Goal: Transaction & Acquisition: Book appointment/travel/reservation

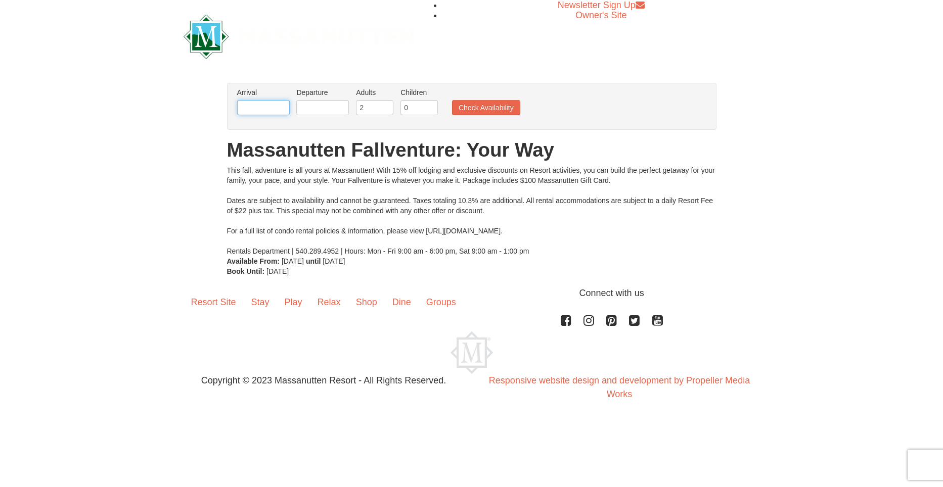
click at [280, 110] on input "text" at bounding box center [263, 107] width 53 height 15
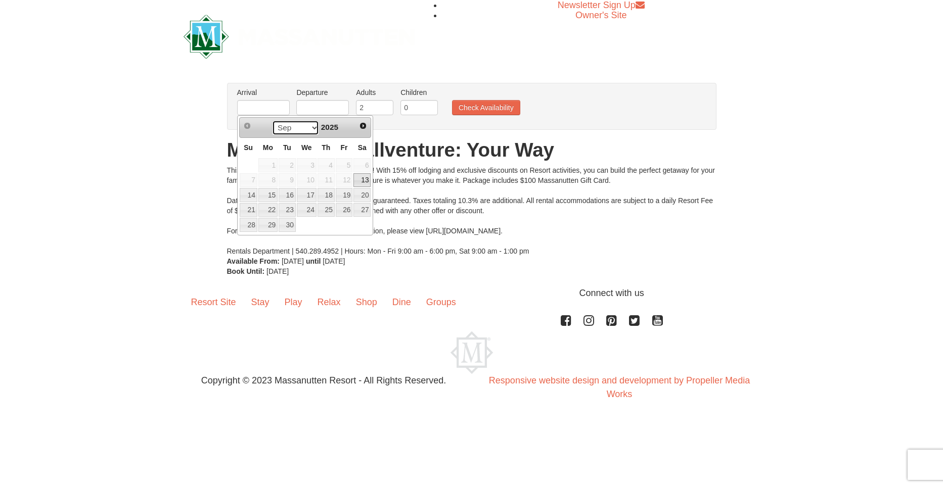
click at [310, 131] on select "Sep Oct Nov Dec" at bounding box center [295, 127] width 47 height 15
click at [350, 194] on link "17" at bounding box center [344, 195] width 17 height 14
type input "[DATE]"
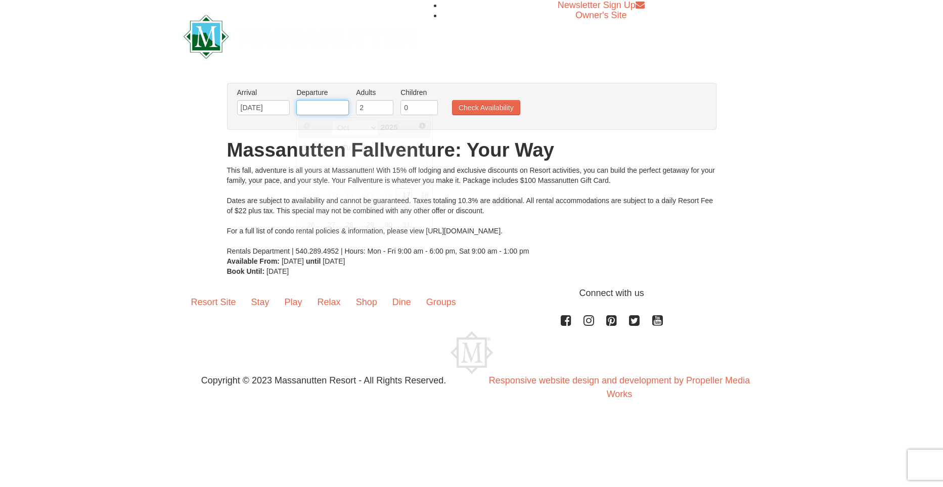
click at [346, 105] on input "text" at bounding box center [322, 107] width 53 height 15
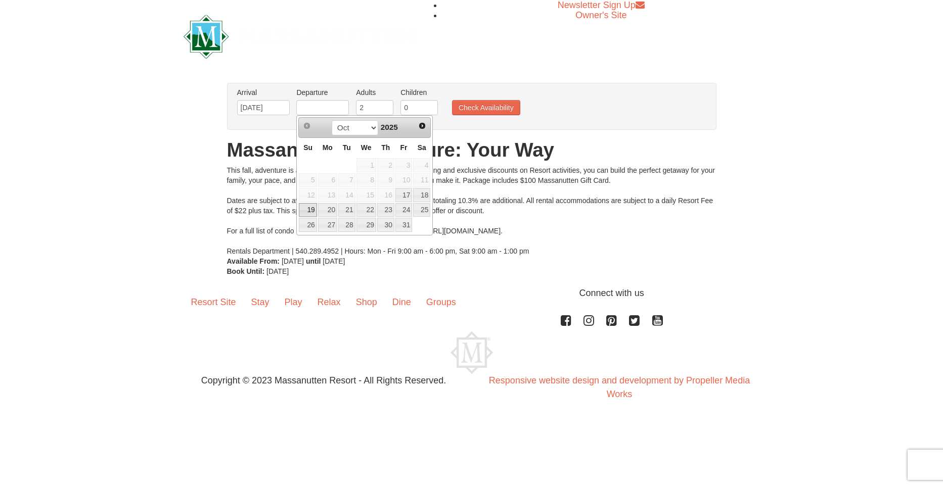
click at [310, 208] on link "19" at bounding box center [308, 210] width 18 height 14
type input "[DATE]"
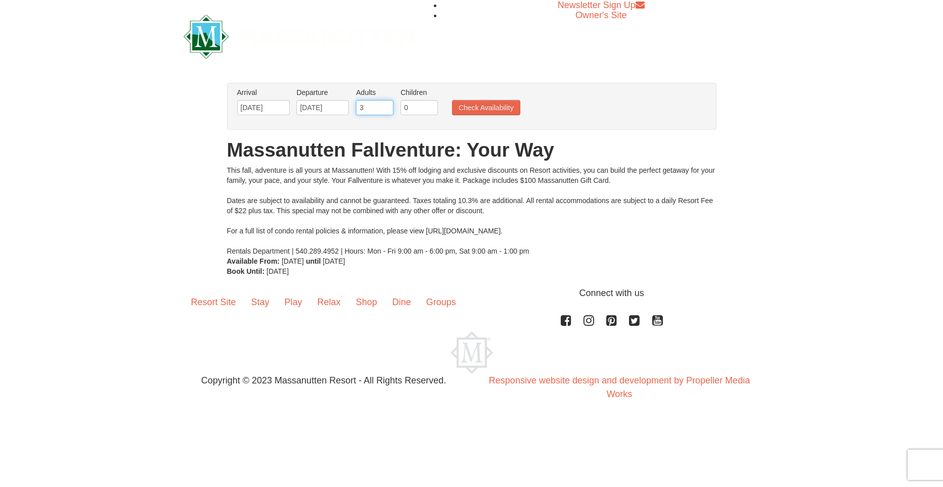
click at [386, 106] on input "3" at bounding box center [374, 107] width 37 height 15
click at [386, 106] on input "4" at bounding box center [374, 107] width 37 height 15
click at [386, 106] on input "5" at bounding box center [374, 107] width 37 height 15
type input "6"
click at [386, 106] on input "6" at bounding box center [374, 107] width 37 height 15
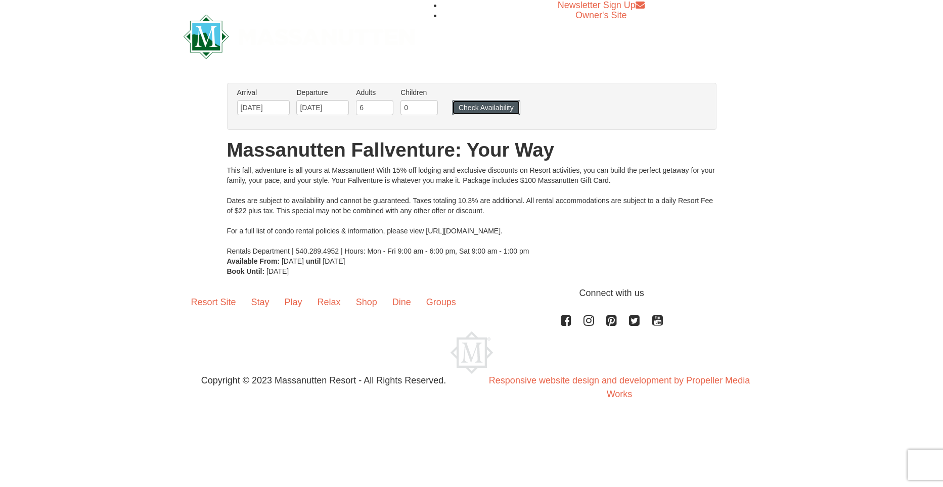
click at [506, 108] on button "Check Availability" at bounding box center [486, 107] width 68 height 15
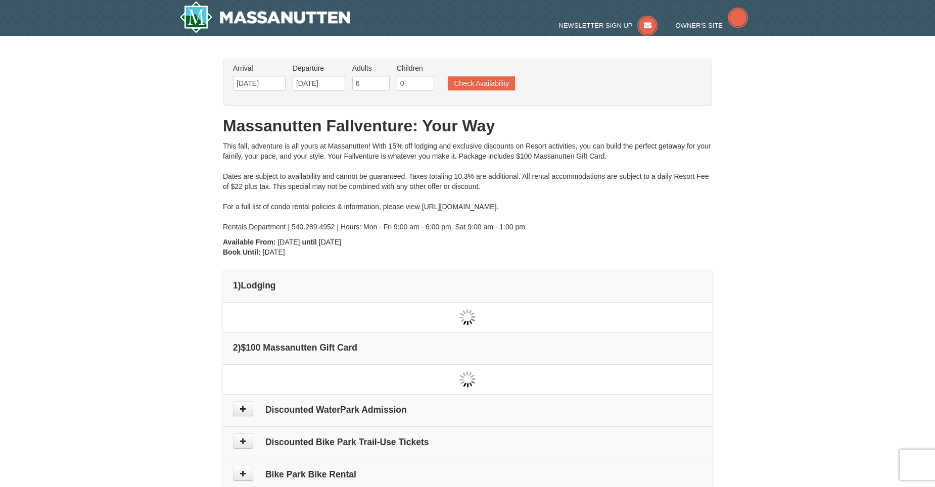
type input "[DATE]"
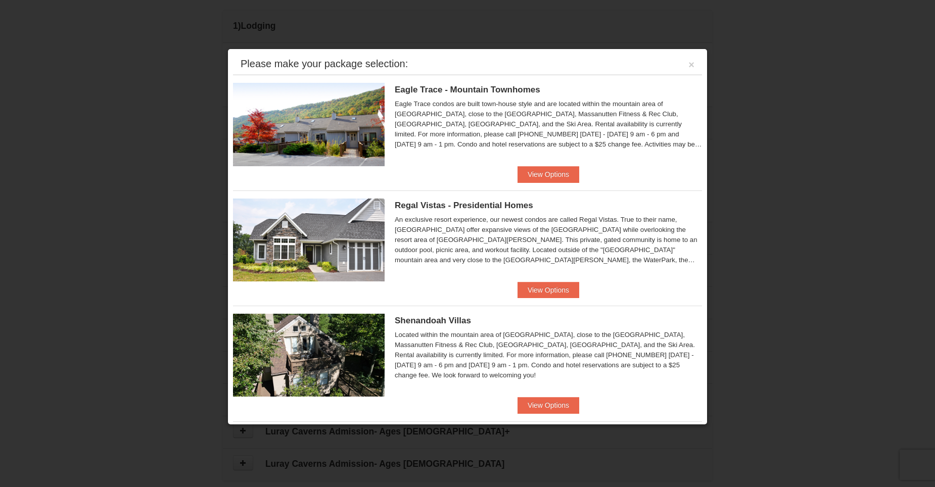
scroll to position [259, 0]
click at [553, 291] on button "View Options" at bounding box center [549, 290] width 62 height 16
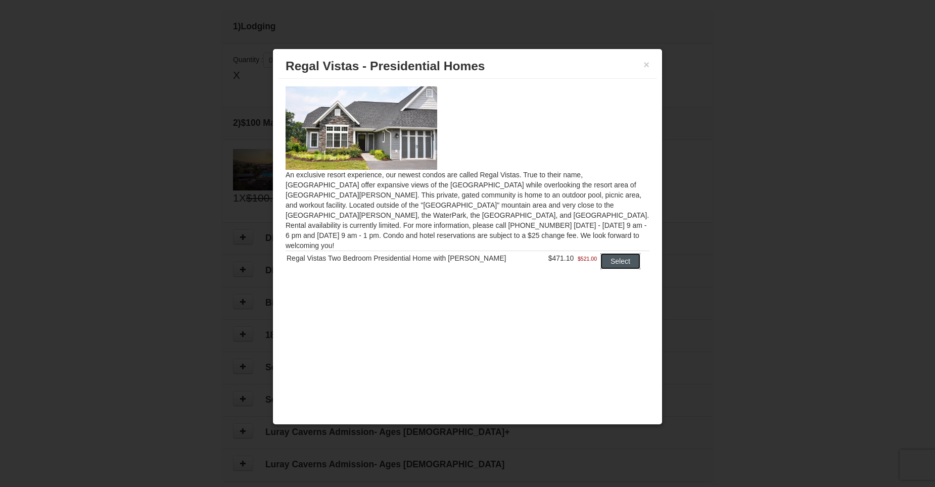
click at [620, 256] on button "Select" at bounding box center [620, 261] width 40 height 16
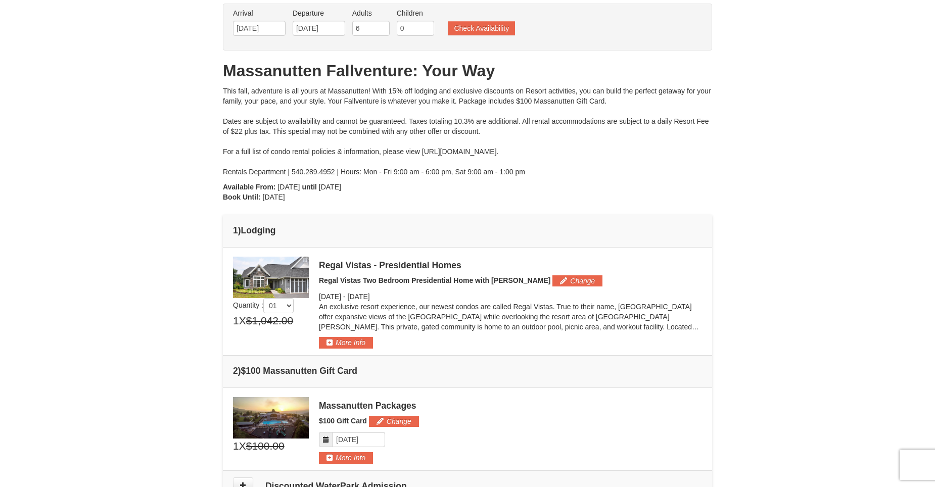
scroll to position [0, 0]
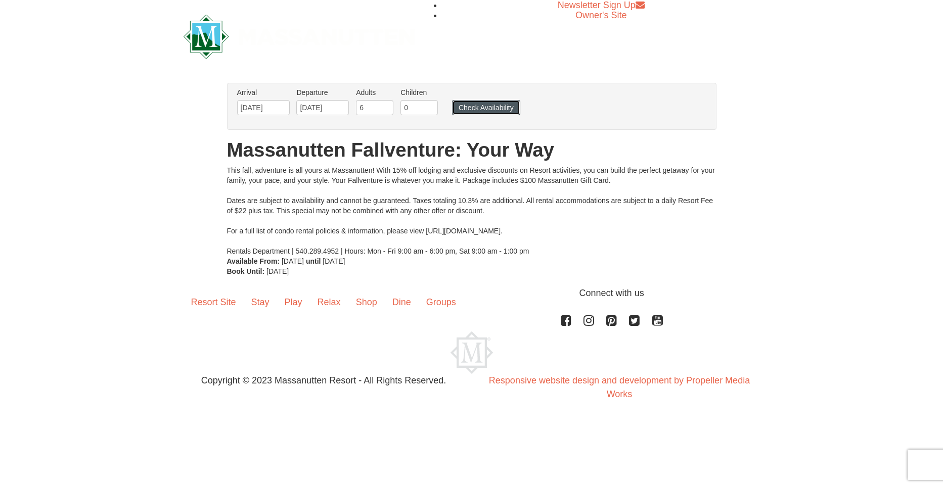
click at [491, 110] on button "Check Availability" at bounding box center [486, 107] width 68 height 15
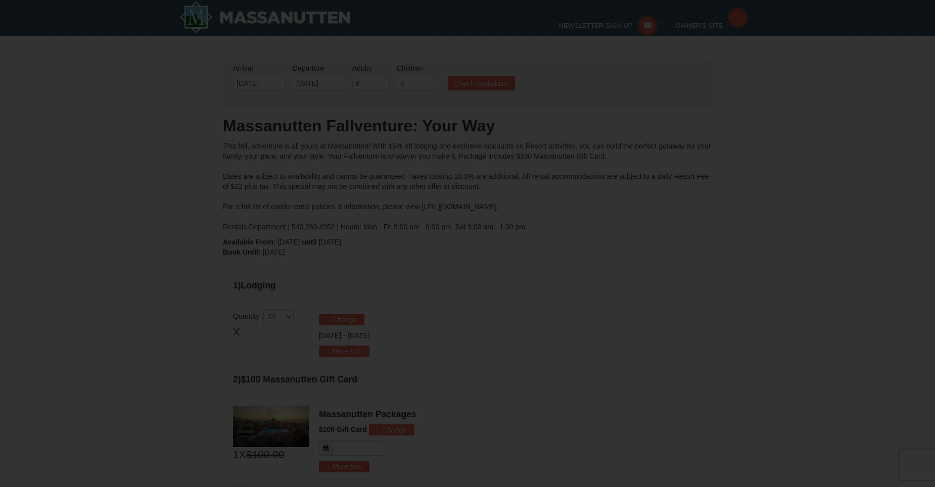
type input "[DATE]"
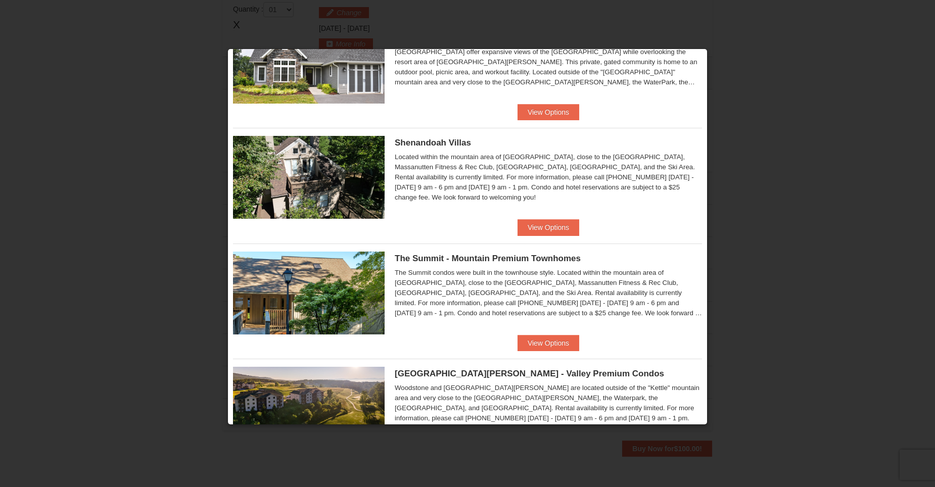
scroll to position [243, 0]
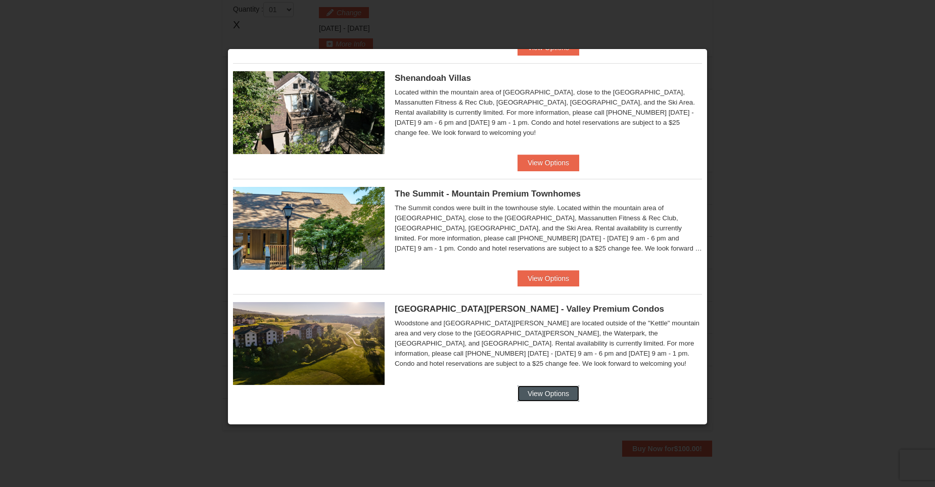
click at [541, 391] on button "View Options" at bounding box center [549, 394] width 62 height 16
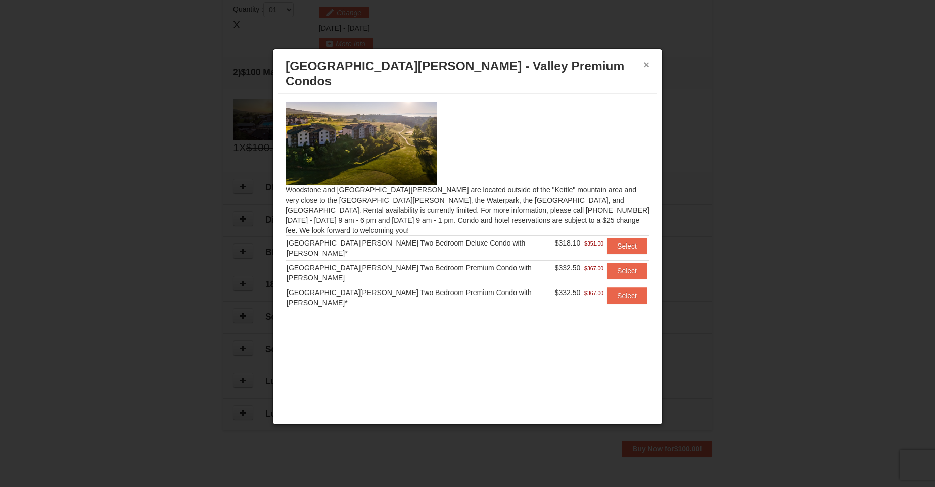
click at [646, 65] on button "×" at bounding box center [646, 65] width 6 height 10
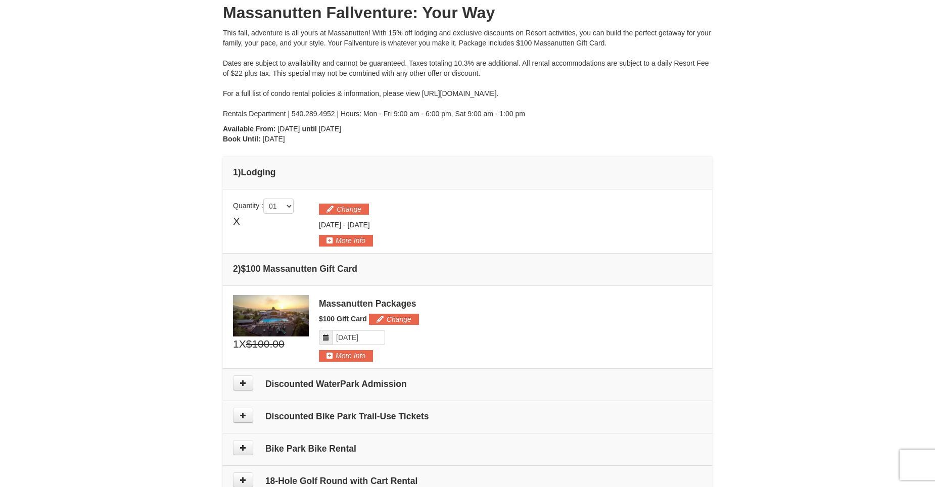
scroll to position [0, 0]
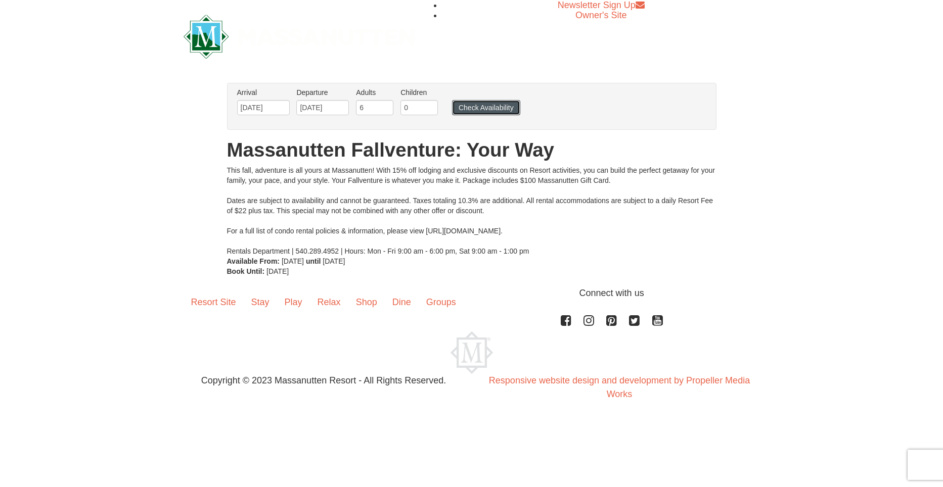
click at [493, 101] on button "Check Availability" at bounding box center [486, 107] width 68 height 15
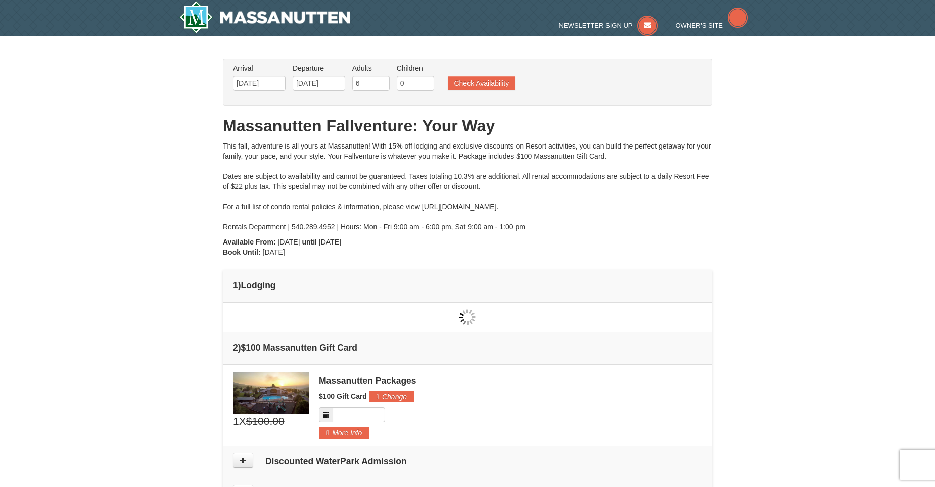
type input "[DATE]"
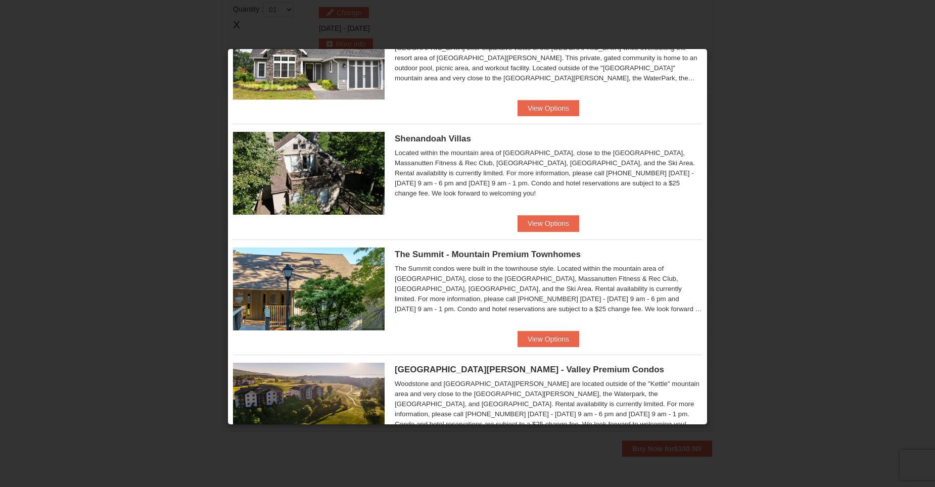
scroll to position [243, 0]
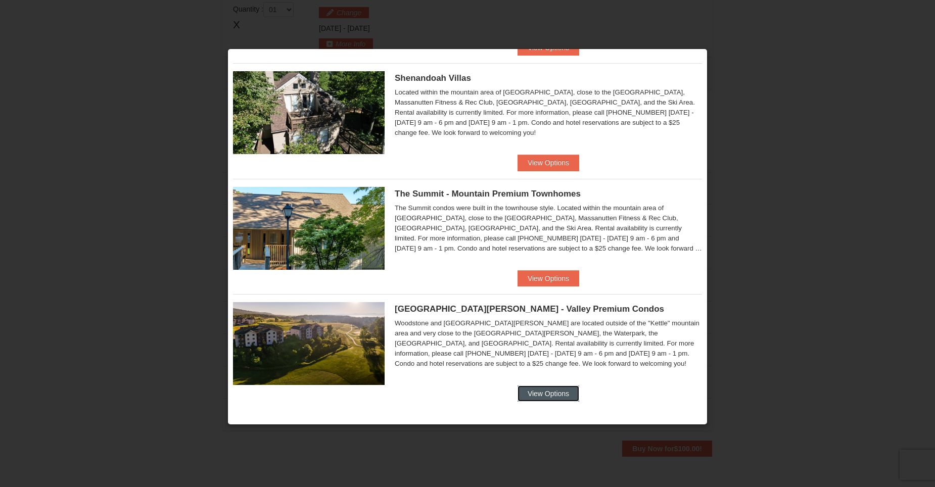
click at [545, 394] on button "View Options" at bounding box center [549, 394] width 62 height 16
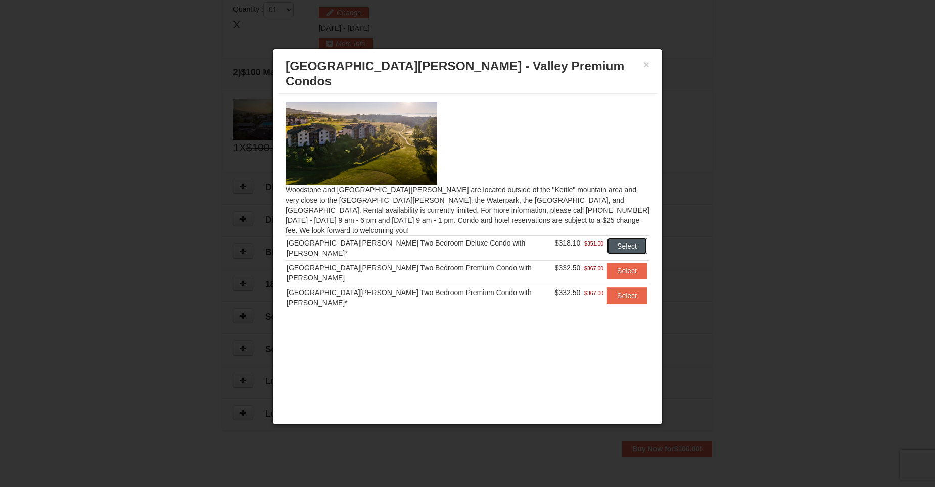
click at [615, 238] on button "Select" at bounding box center [627, 246] width 40 height 16
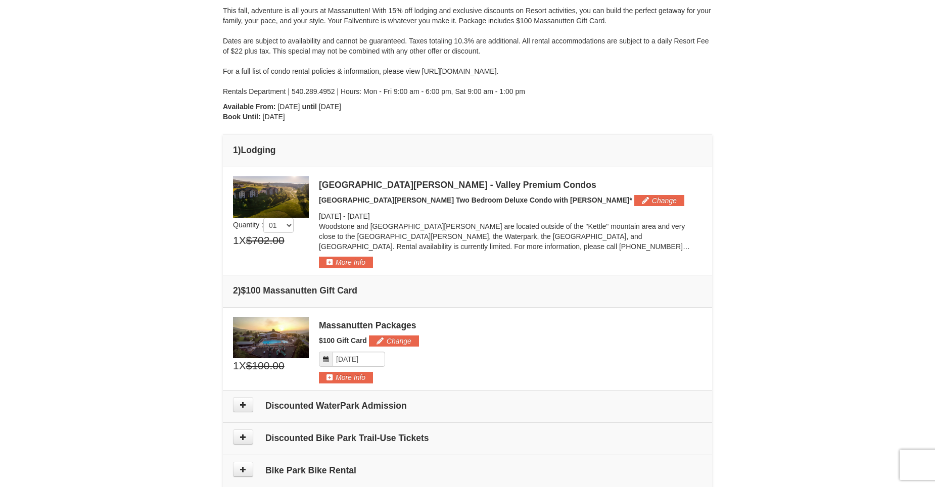
scroll to position [93, 0]
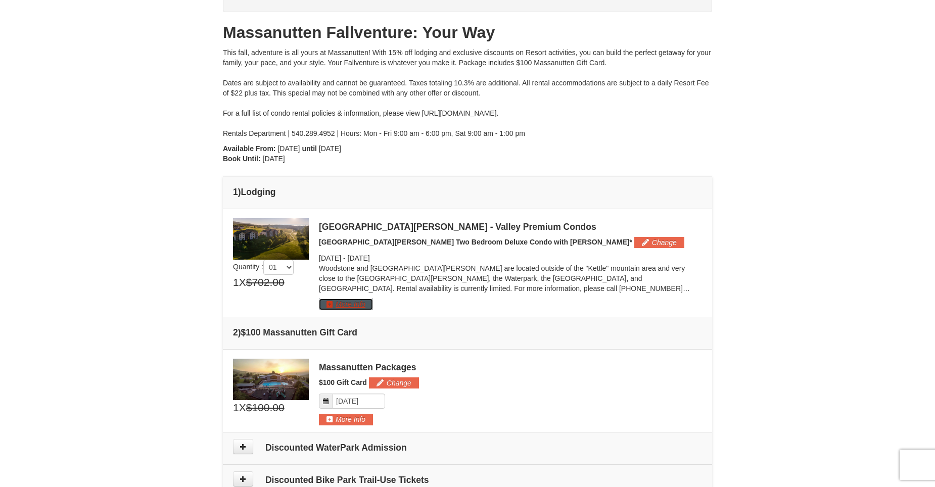
click at [356, 304] on button "More Info" at bounding box center [346, 304] width 54 height 11
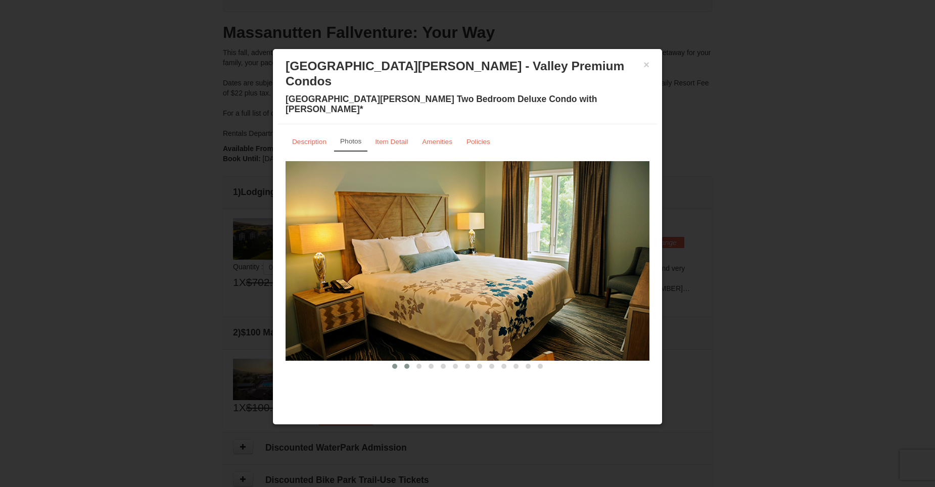
click at [405, 361] on button at bounding box center [407, 366] width 12 height 10
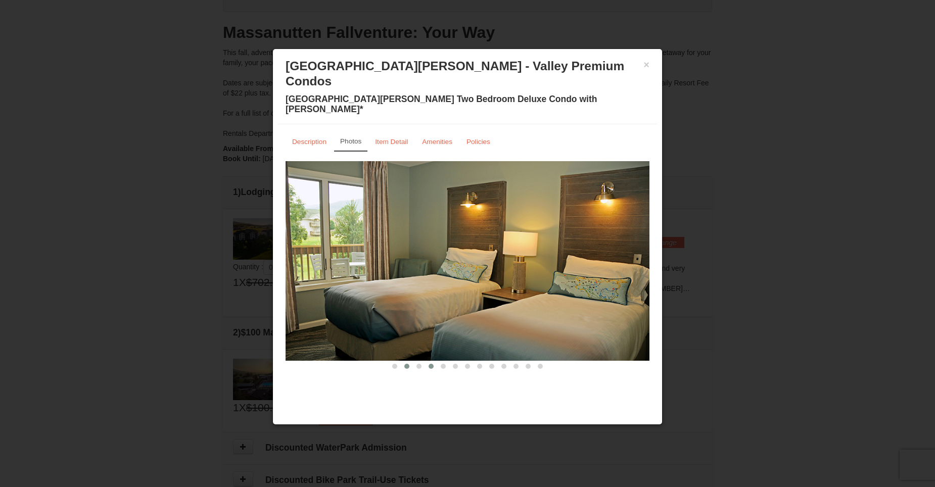
click at [432, 361] on button at bounding box center [431, 366] width 12 height 10
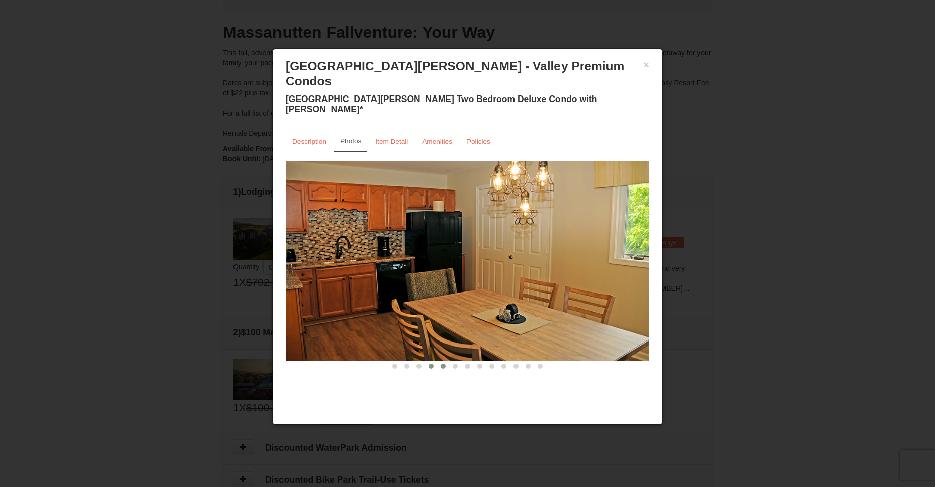
click at [447, 361] on button at bounding box center [443, 366] width 12 height 10
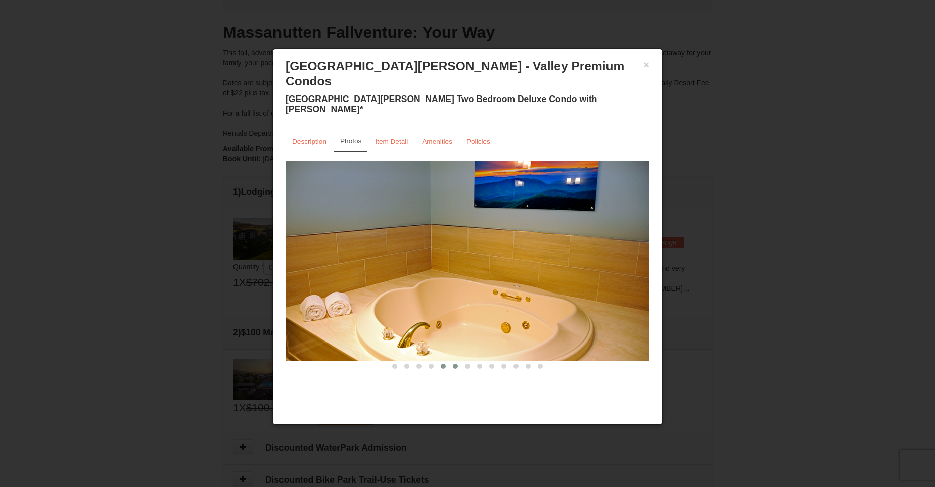
click at [459, 361] on button at bounding box center [455, 366] width 12 height 10
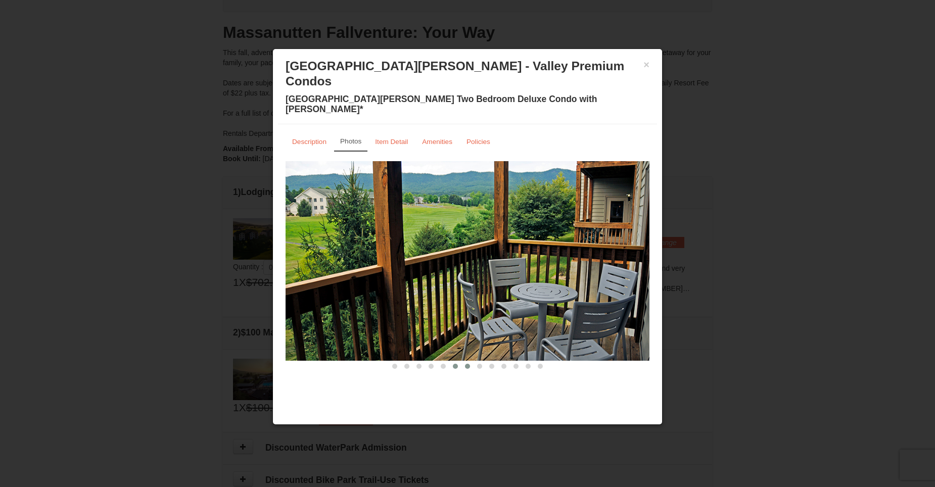
click at [471, 361] on button at bounding box center [467, 366] width 12 height 10
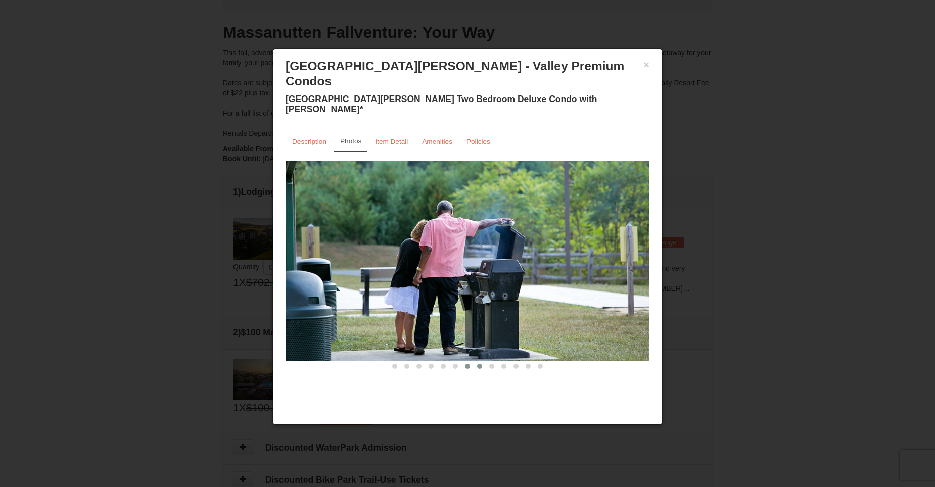
click at [485, 361] on button at bounding box center [480, 366] width 12 height 10
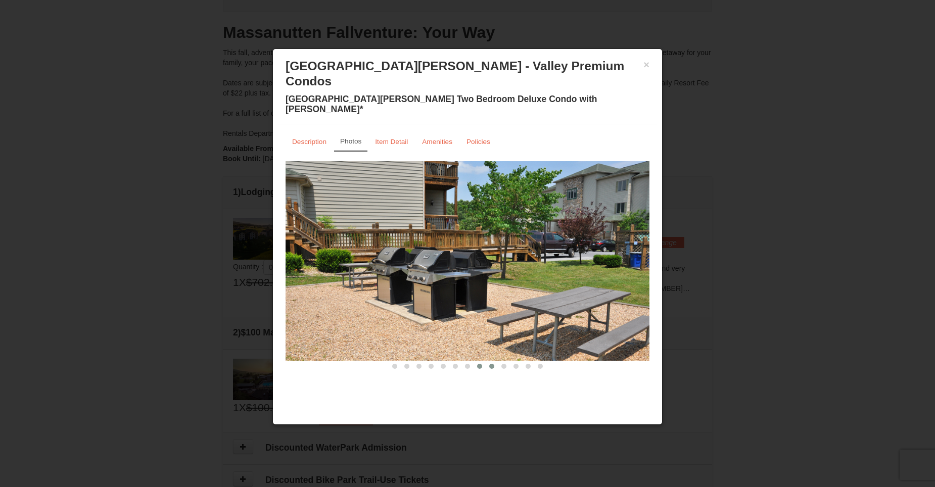
click at [497, 361] on button at bounding box center [492, 366] width 12 height 10
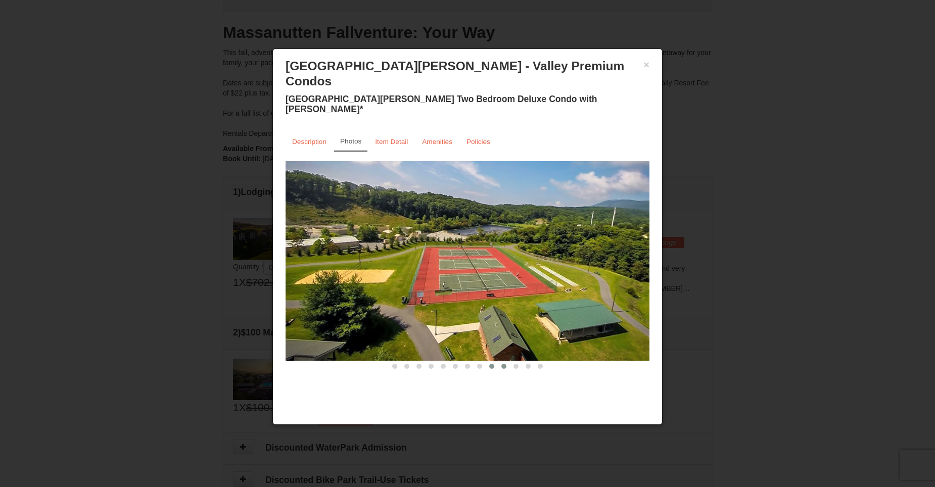
click at [505, 364] on span at bounding box center [503, 366] width 5 height 5
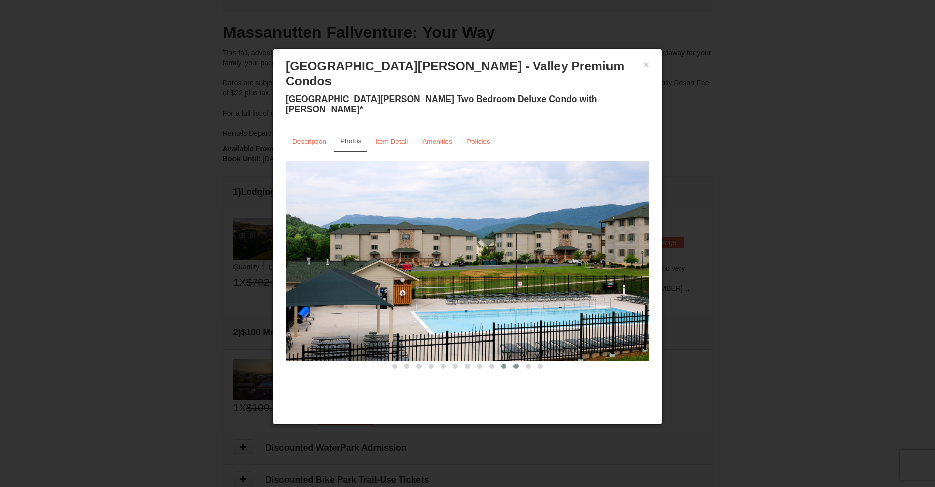
click at [517, 364] on span at bounding box center [516, 366] width 5 height 5
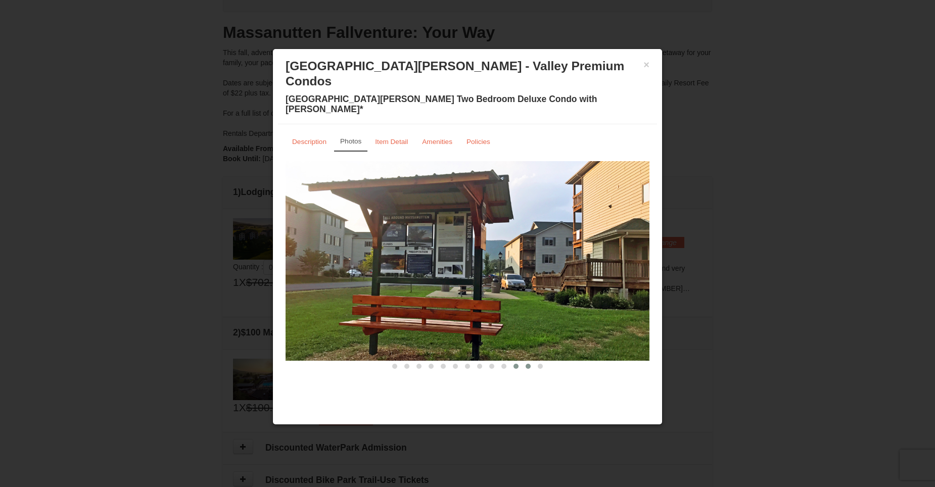
click at [526, 364] on span at bounding box center [528, 366] width 5 height 5
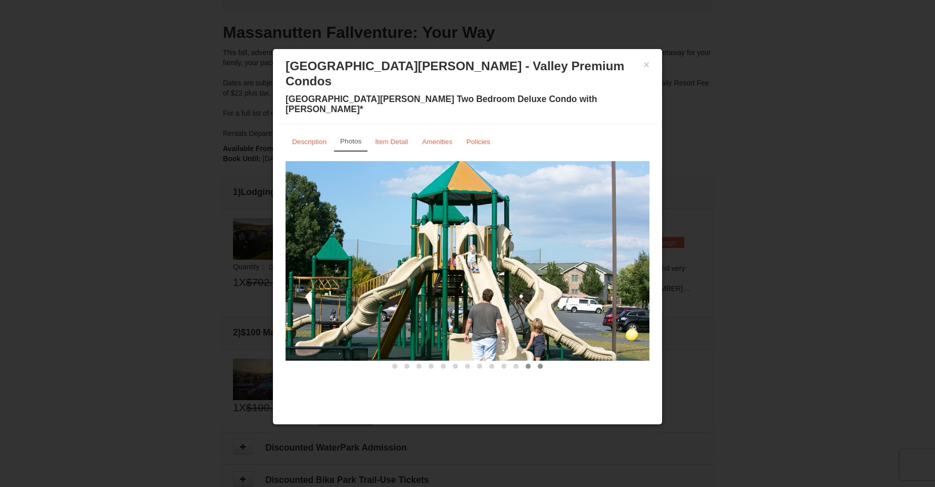
click at [537, 361] on button at bounding box center [540, 366] width 12 height 10
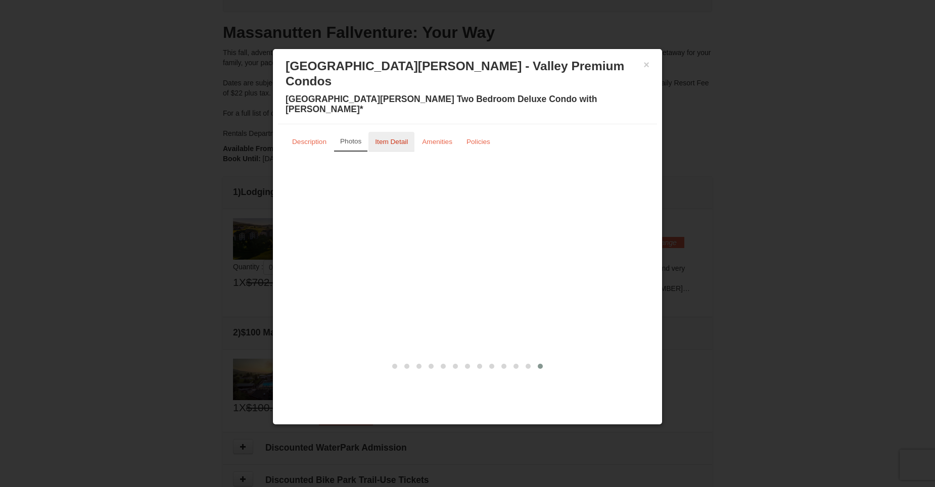
click at [390, 138] on small "Item Detail" at bounding box center [391, 142] width 33 height 8
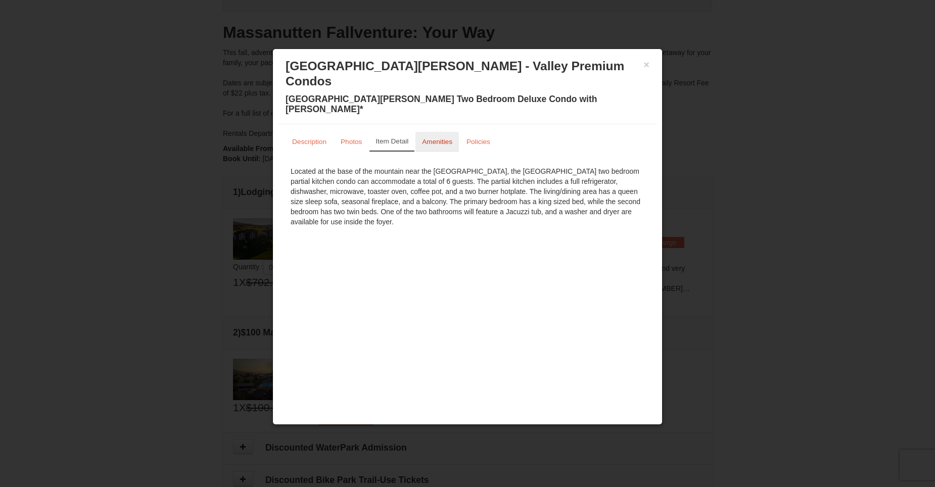
click at [440, 138] on small "Amenities" at bounding box center [437, 142] width 30 height 8
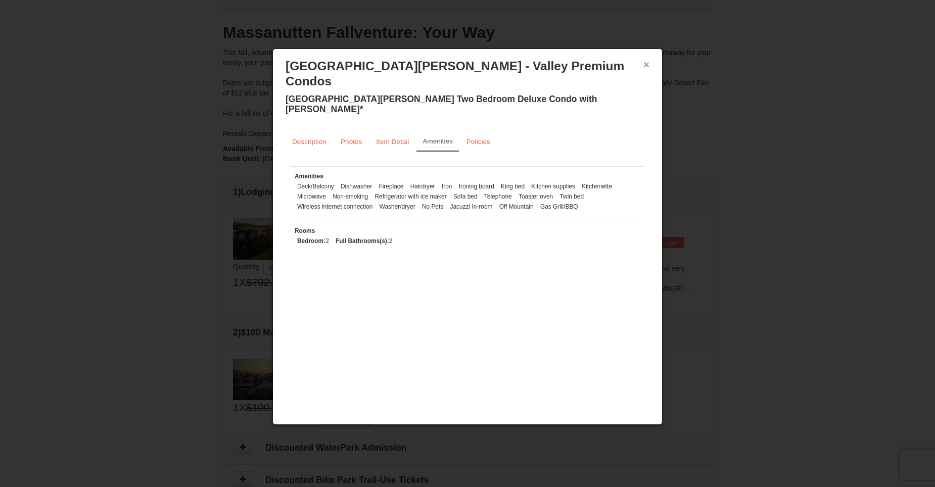
click at [645, 65] on button "×" at bounding box center [646, 65] width 6 height 10
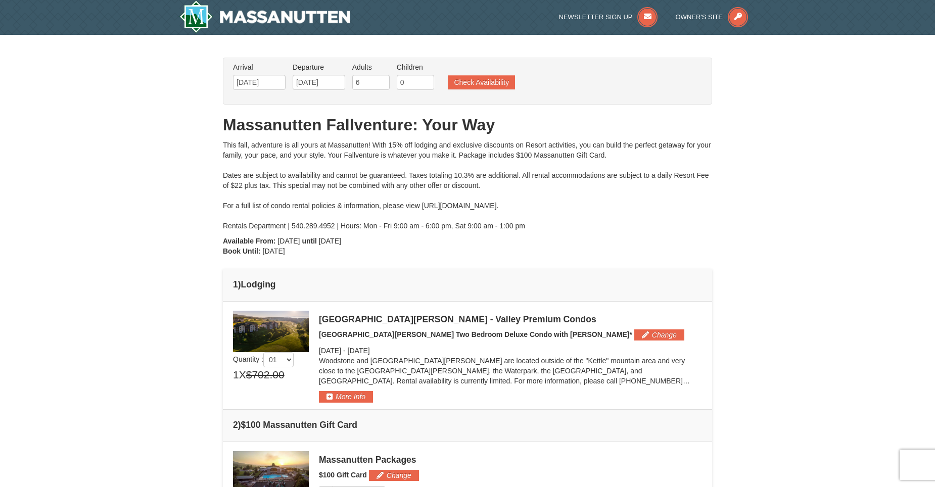
scroll to position [0, 0]
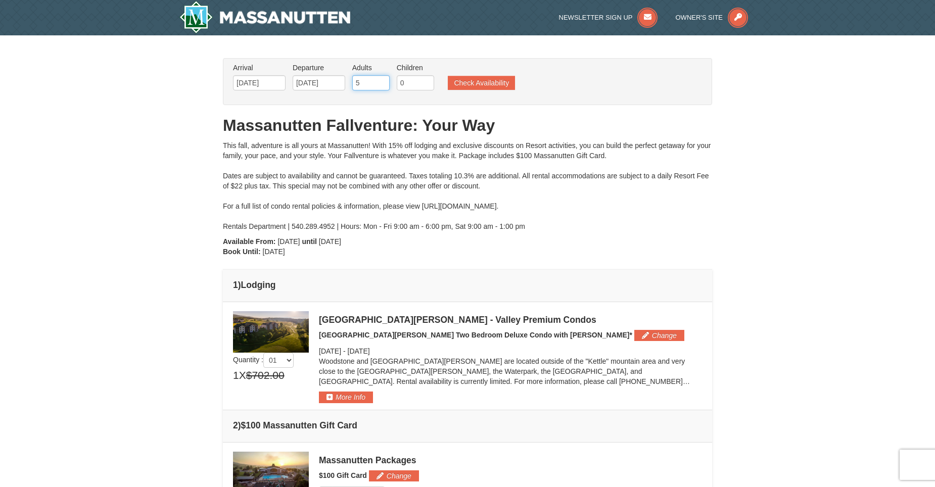
click at [385, 85] on input "5" at bounding box center [370, 82] width 37 height 15
click at [385, 85] on input "4" at bounding box center [370, 82] width 37 height 15
click at [385, 85] on input "3" at bounding box center [370, 82] width 37 height 15
type input "2"
click at [385, 85] on input "2" at bounding box center [370, 82] width 37 height 15
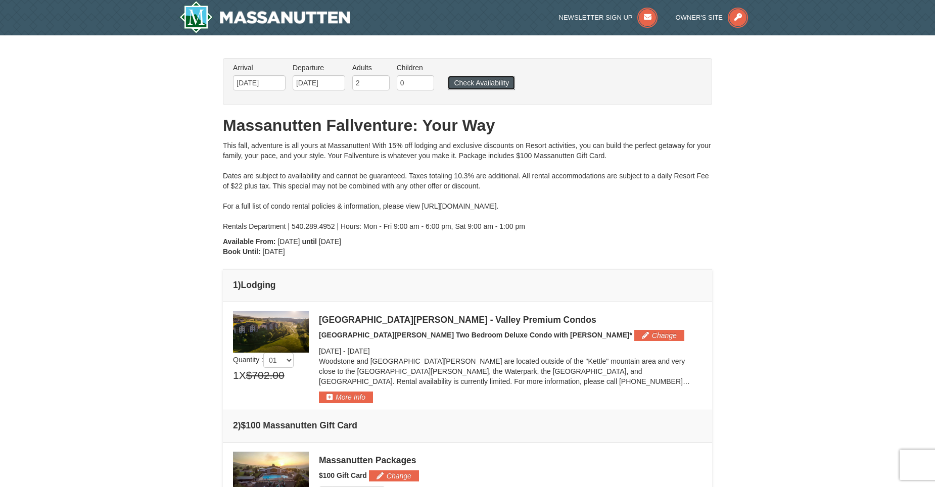
click at [467, 79] on button "Check Availability" at bounding box center [481, 83] width 67 height 14
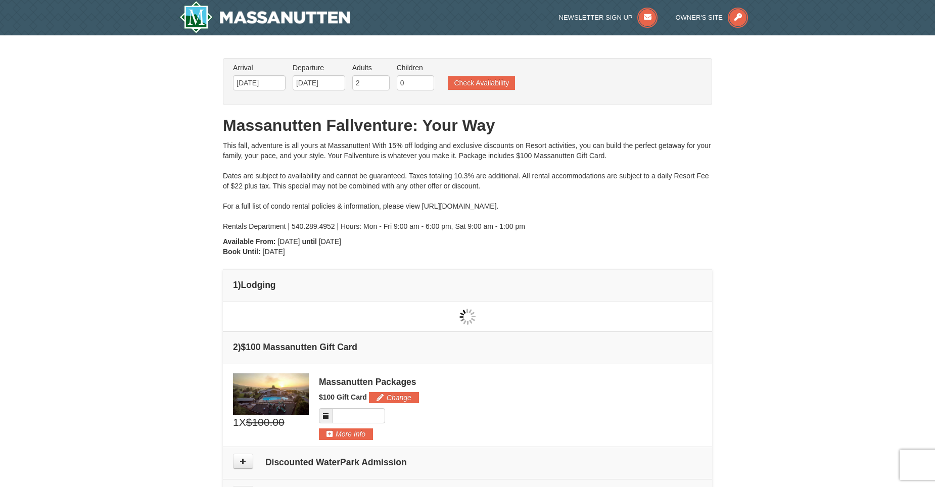
type input "[DATE]"
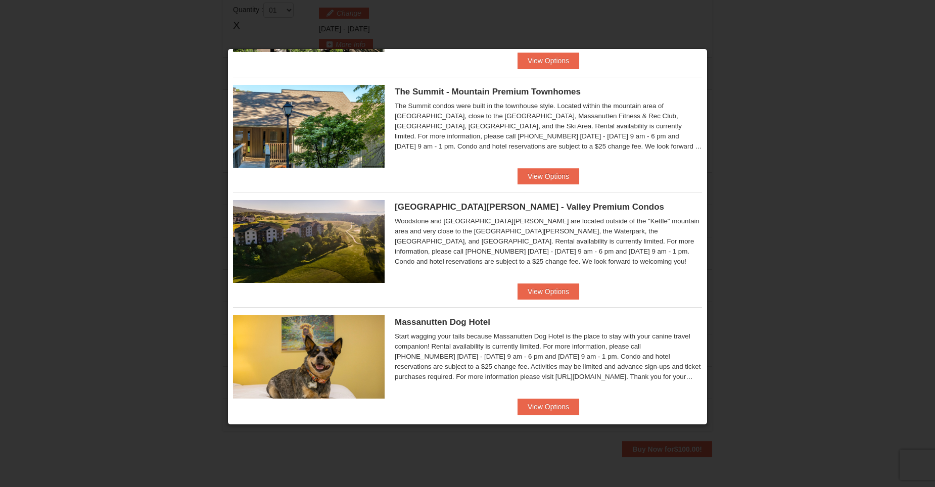
scroll to position [358, 0]
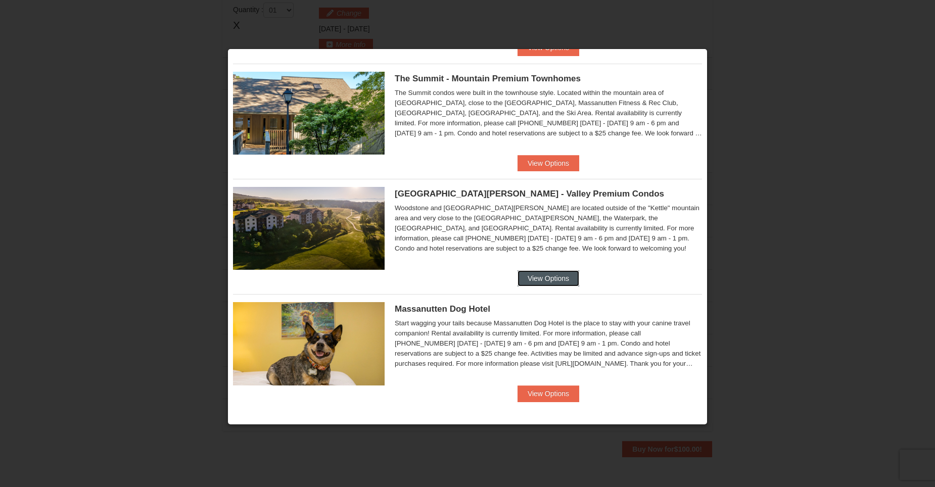
click at [549, 273] on button "View Options" at bounding box center [549, 278] width 62 height 16
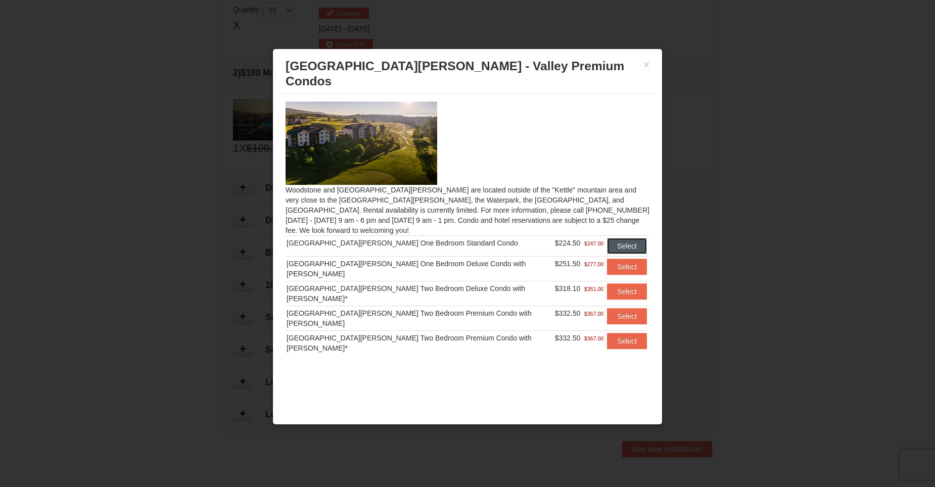
click at [629, 238] on button "Select" at bounding box center [627, 246] width 40 height 16
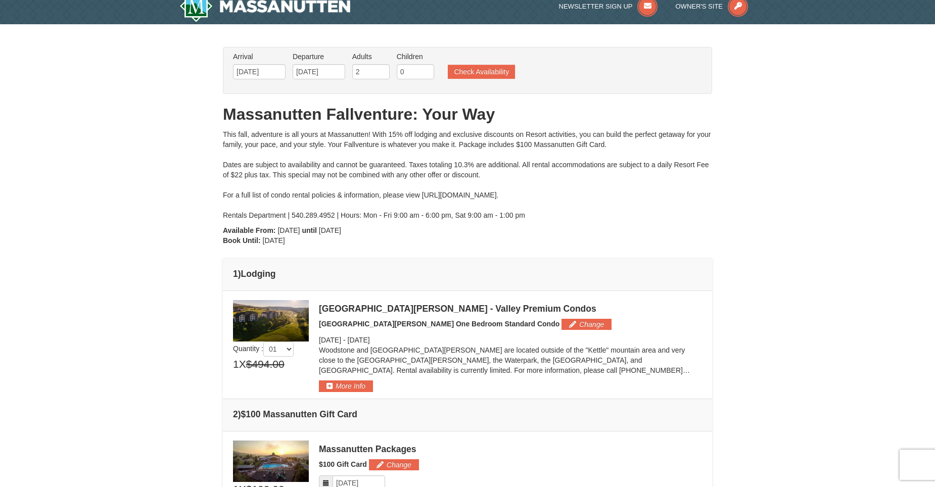
scroll to position [0, 0]
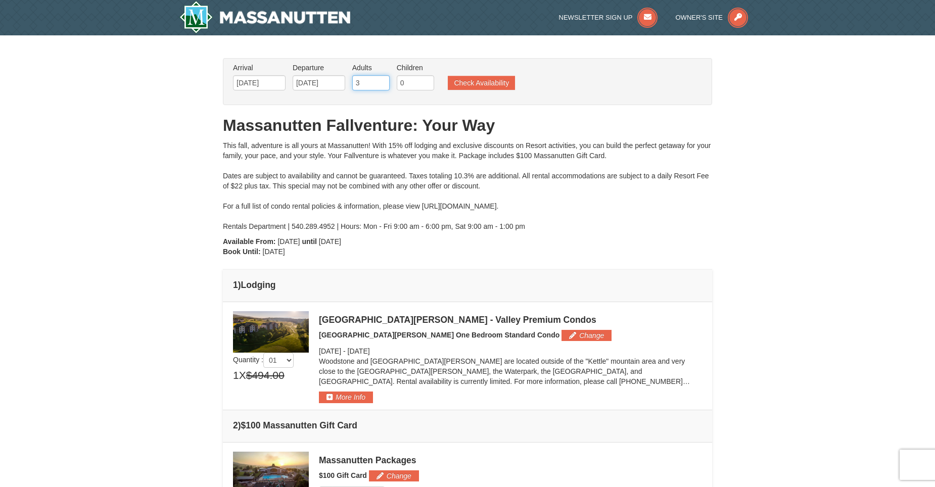
click at [383, 81] on input "3" at bounding box center [370, 82] width 37 height 15
click at [383, 81] on input "4" at bounding box center [370, 82] width 37 height 15
click at [383, 81] on input "5" at bounding box center [370, 82] width 37 height 15
type input "6"
click at [383, 81] on input "6" at bounding box center [370, 82] width 37 height 15
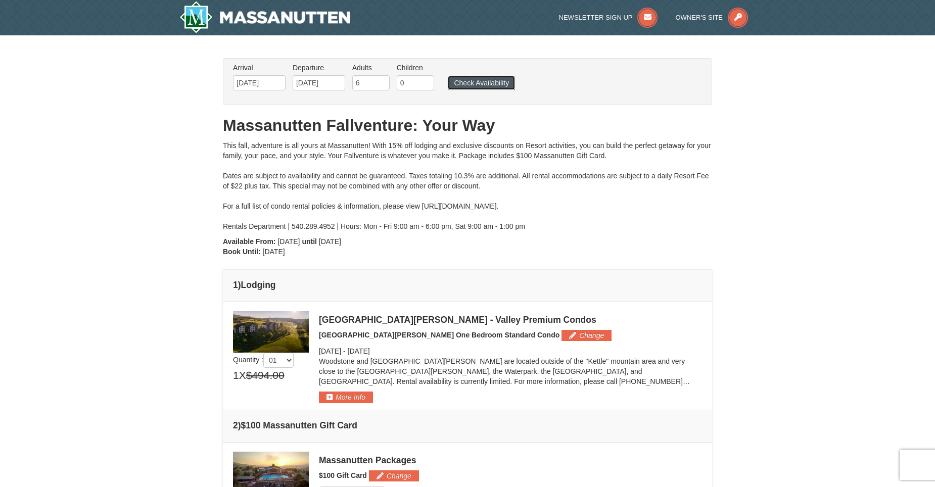
click at [466, 81] on button "Check Availability" at bounding box center [481, 83] width 67 height 14
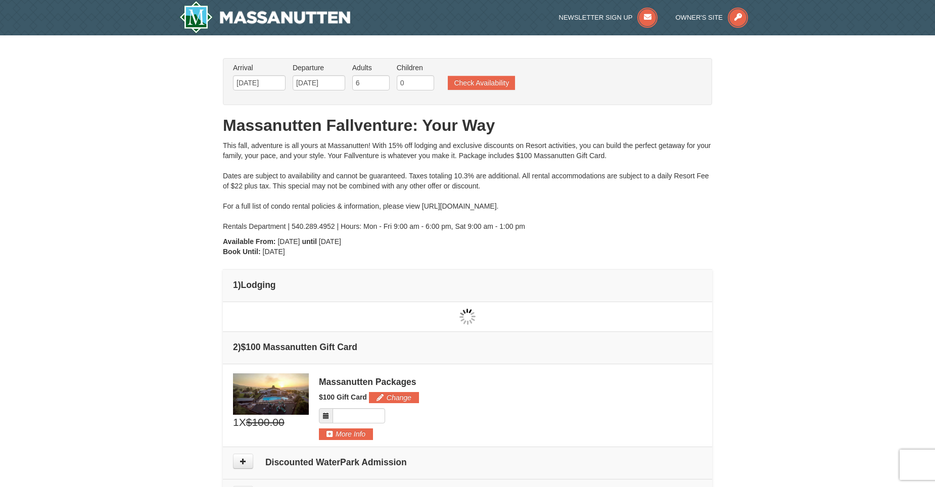
type input "[DATE]"
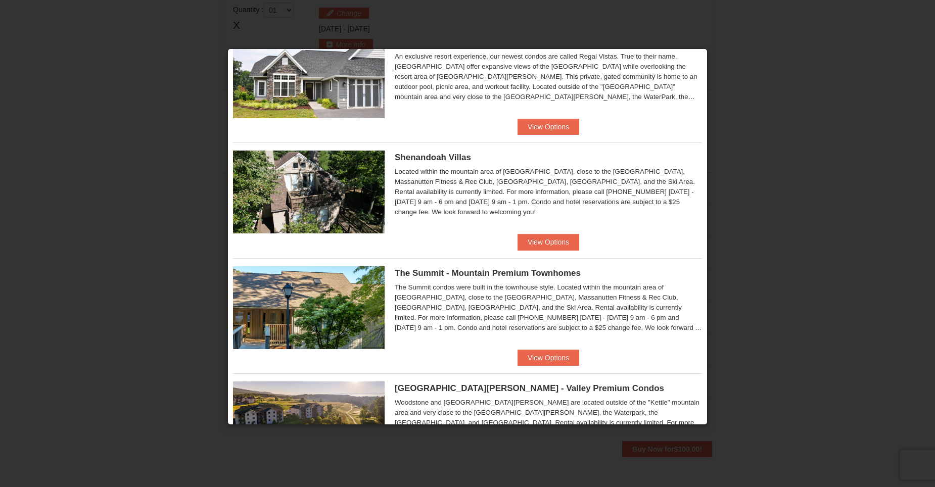
scroll to position [243, 0]
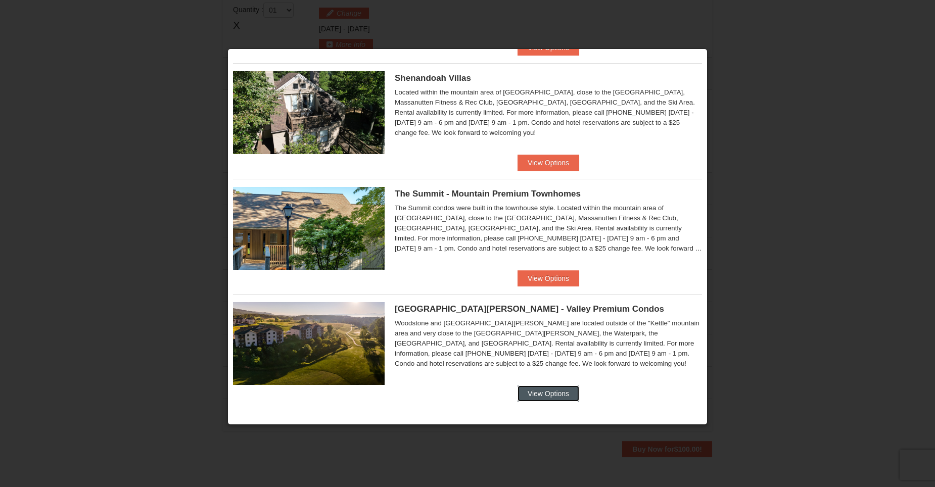
click at [545, 391] on button "View Options" at bounding box center [549, 394] width 62 height 16
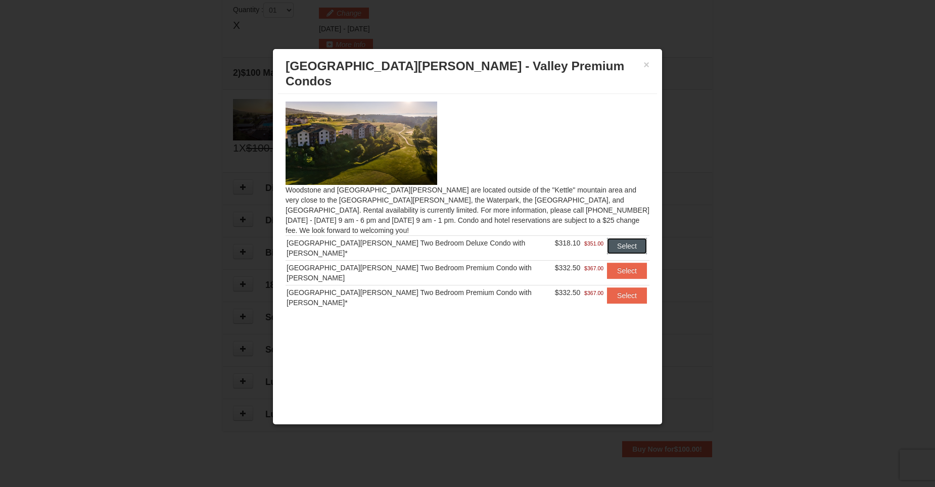
click at [609, 238] on button "Select" at bounding box center [627, 246] width 40 height 16
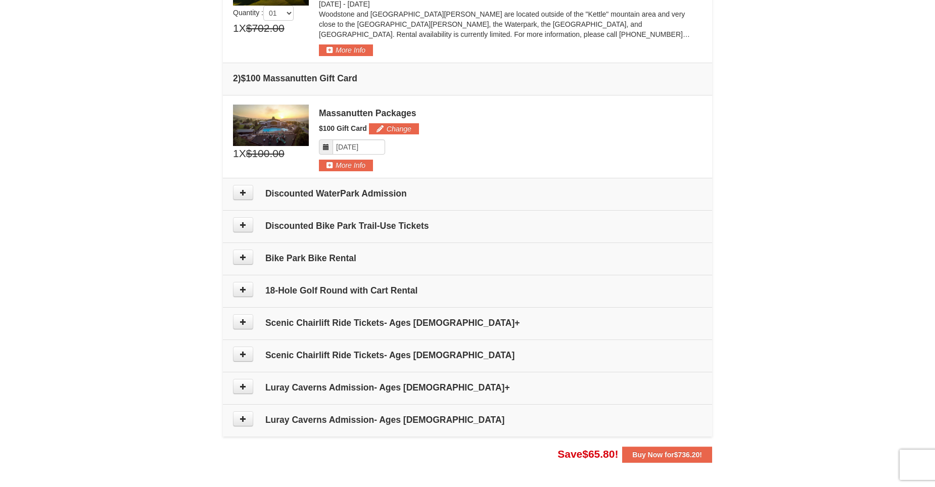
scroll to position [346, 0]
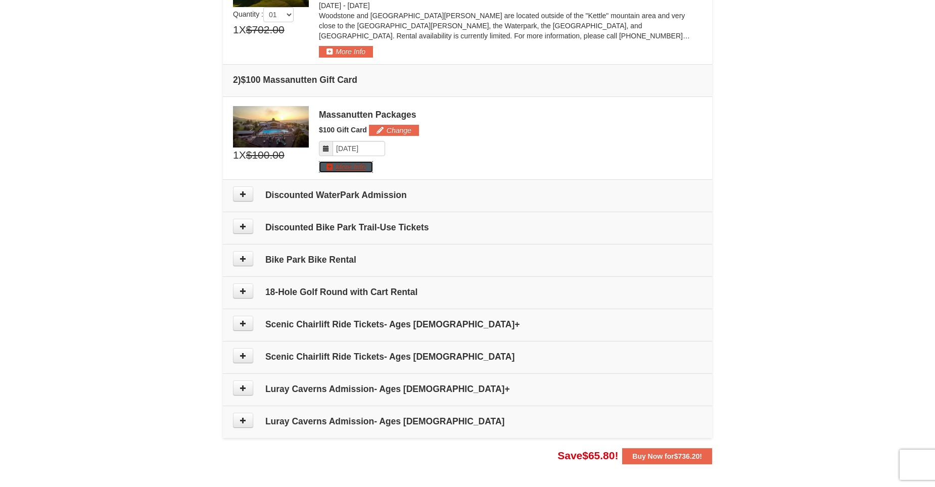
click at [327, 163] on button "More Info" at bounding box center [346, 166] width 54 height 11
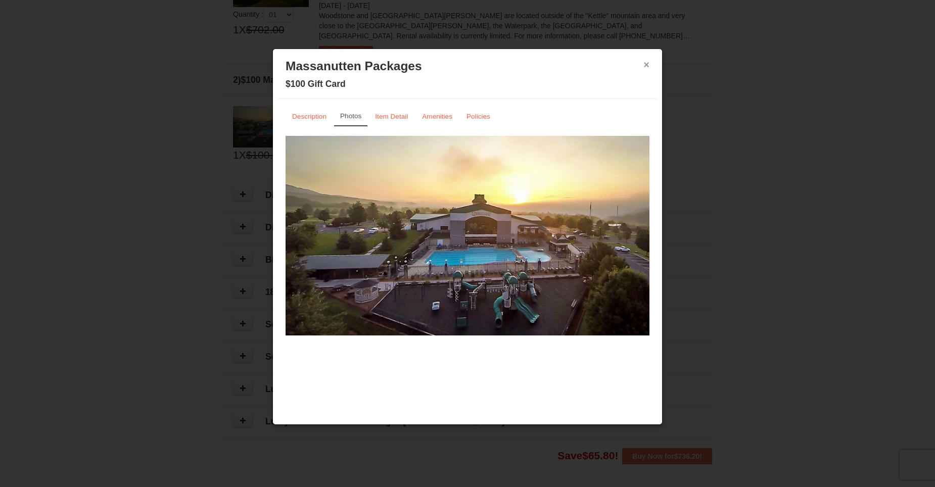
click at [649, 64] on button "×" at bounding box center [646, 65] width 6 height 10
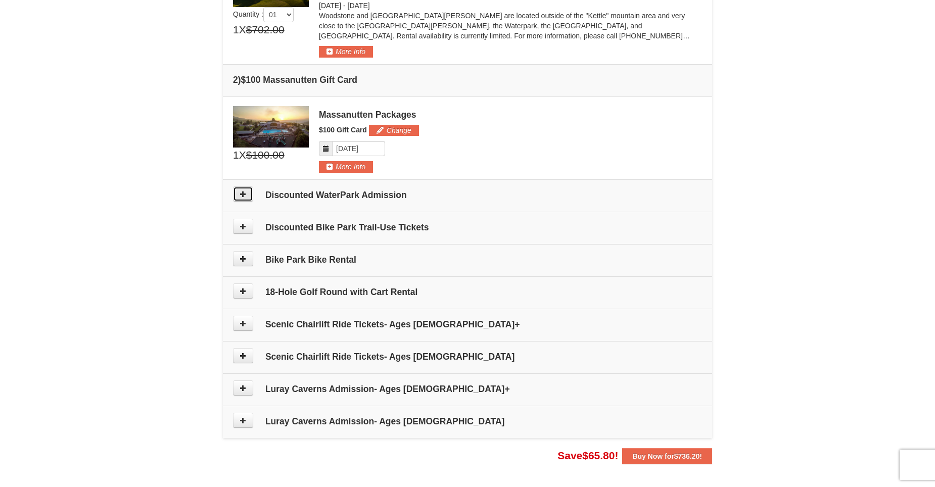
click at [246, 195] on icon at bounding box center [243, 194] width 7 height 7
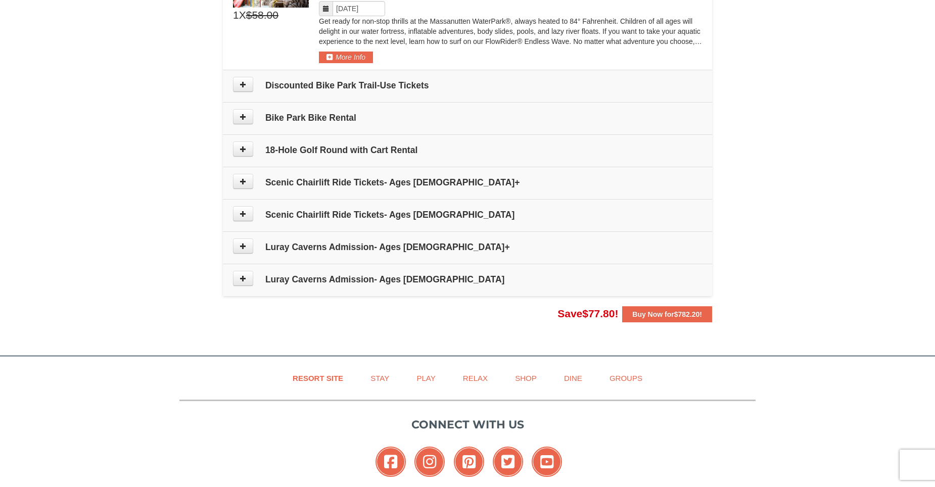
scroll to position [626, 0]
